Goal: Task Accomplishment & Management: Use online tool/utility

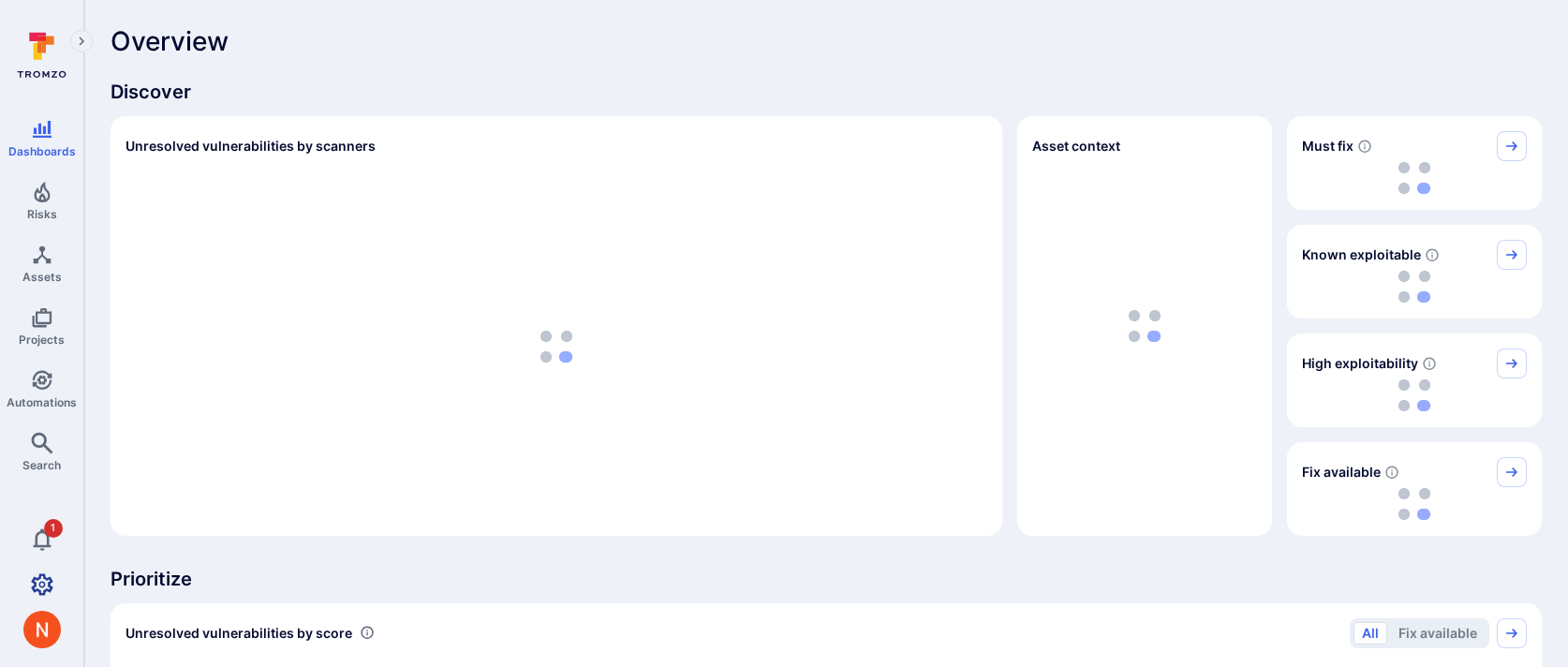
click at [45, 590] on icon "Settings" at bounding box center [43, 584] width 23 height 22
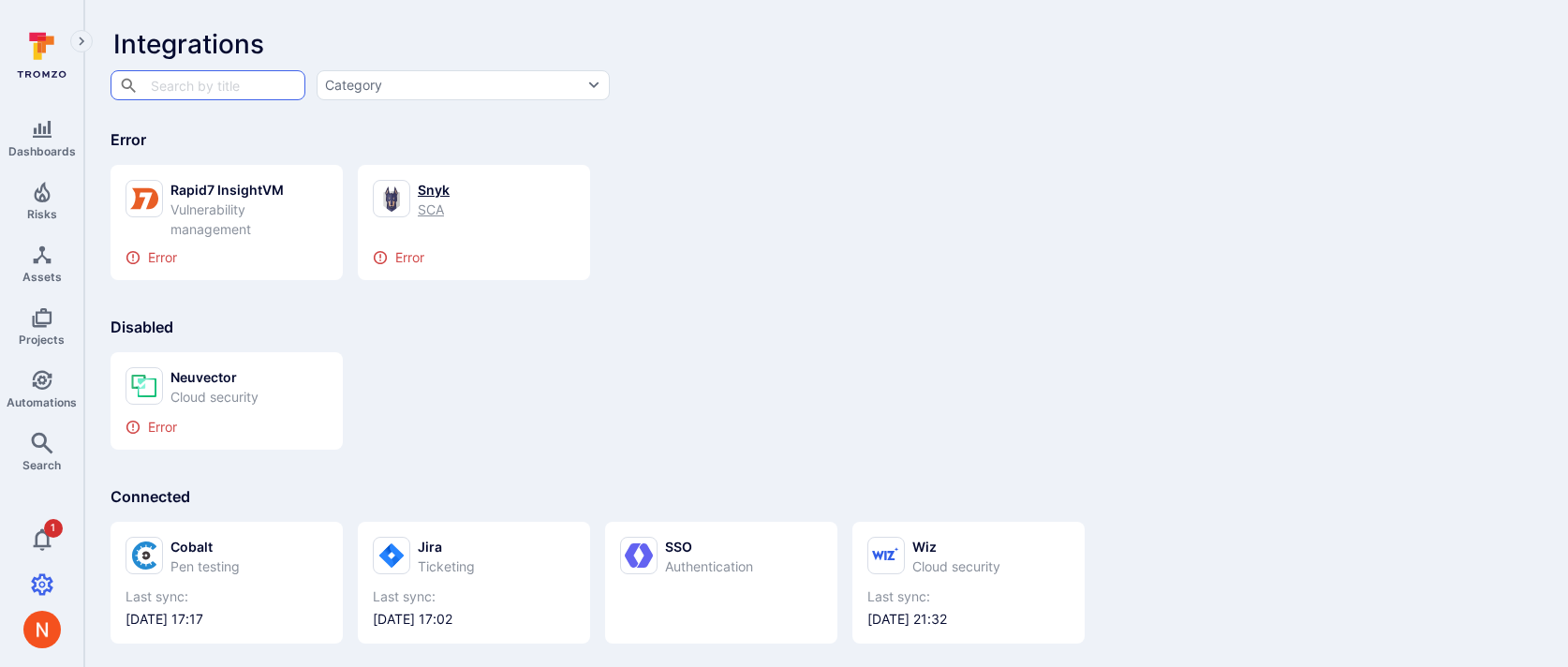
click at [436, 190] on div "Snyk" at bounding box center [434, 189] width 32 height 20
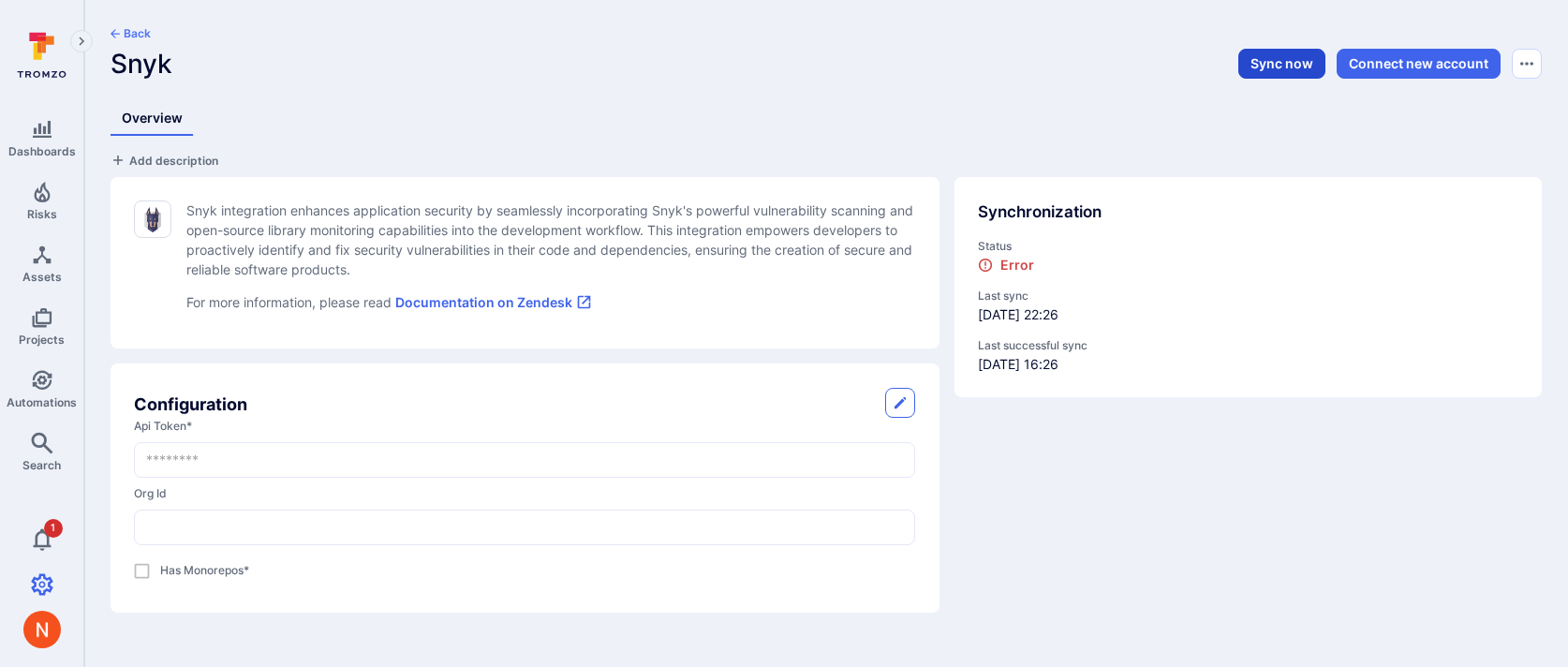
click at [1269, 55] on button "Sync now" at bounding box center [1282, 63] width 87 height 30
